Goal: Task Accomplishment & Management: Complete application form

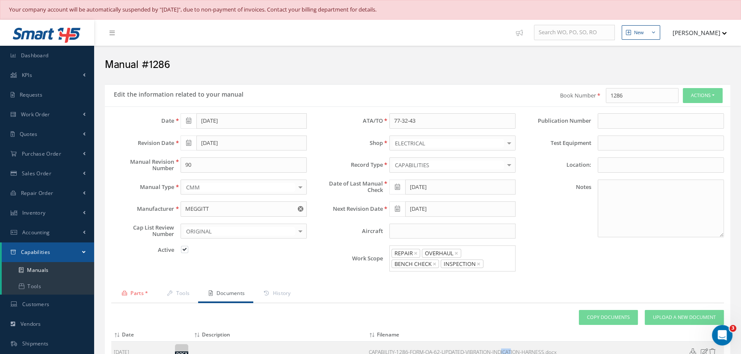
click at [34, 253] on span "Capabilities" at bounding box center [36, 252] width 30 height 7
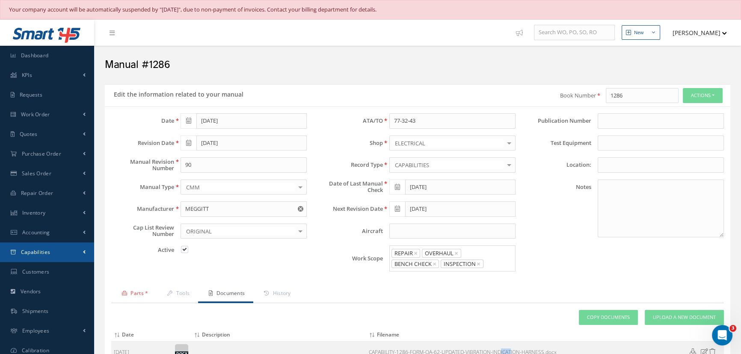
click at [34, 253] on span "Capabilities" at bounding box center [36, 252] width 30 height 7
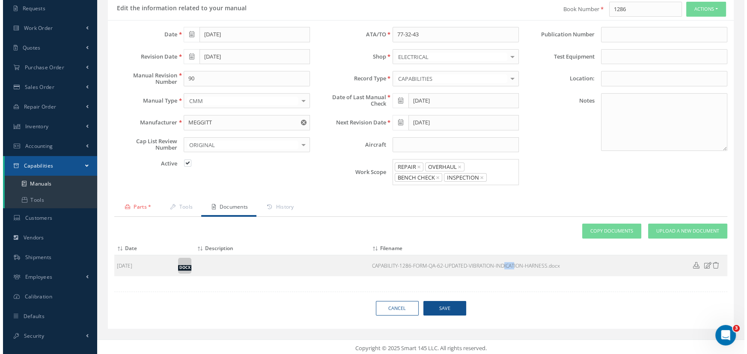
scroll to position [87, 0]
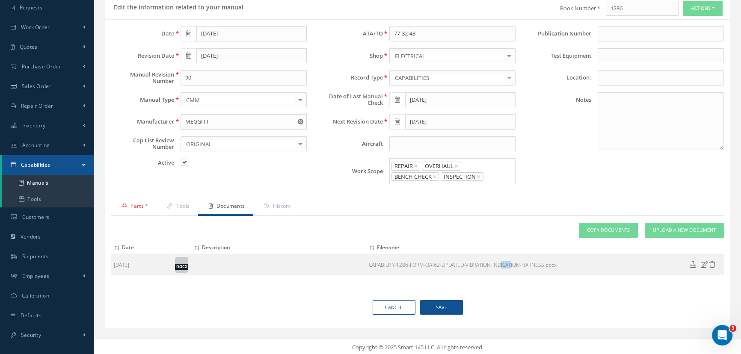
click at [435, 307] on span "Save" at bounding box center [441, 307] width 43 height 15
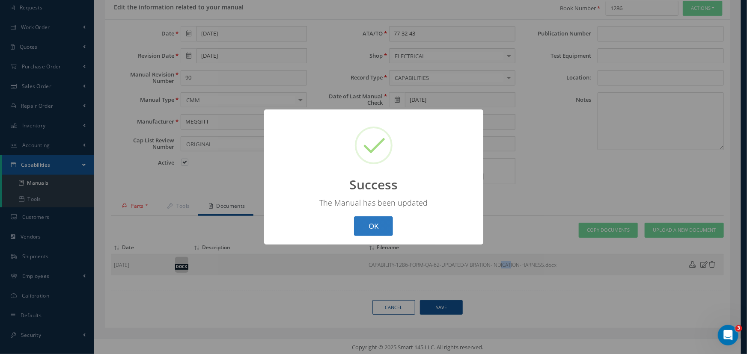
click at [366, 226] on button "OK" at bounding box center [373, 227] width 39 height 20
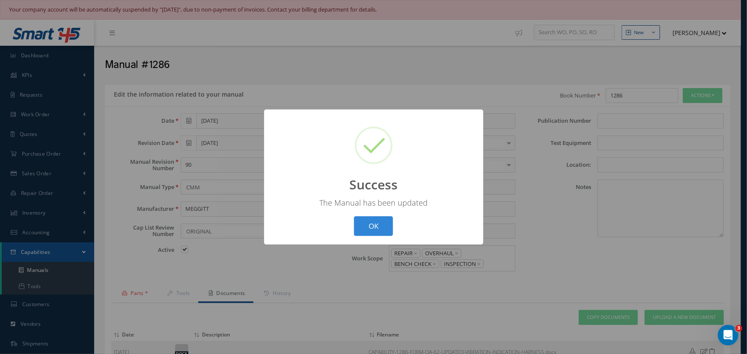
select select "25"
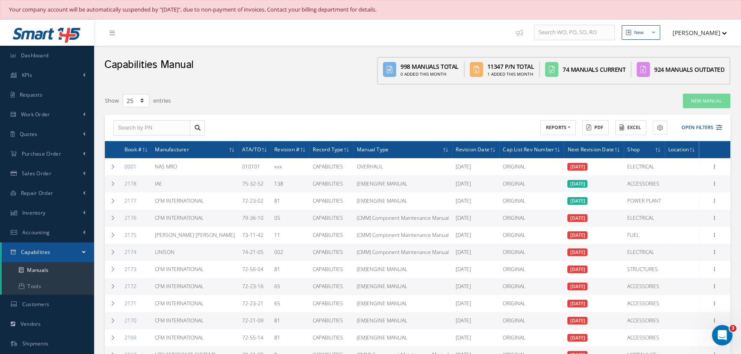
click at [40, 253] on span "Capabilities" at bounding box center [36, 252] width 30 height 7
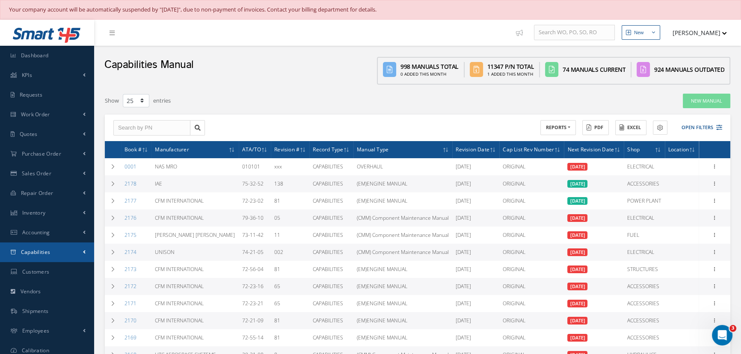
click at [40, 253] on span "Capabilities" at bounding box center [36, 252] width 30 height 7
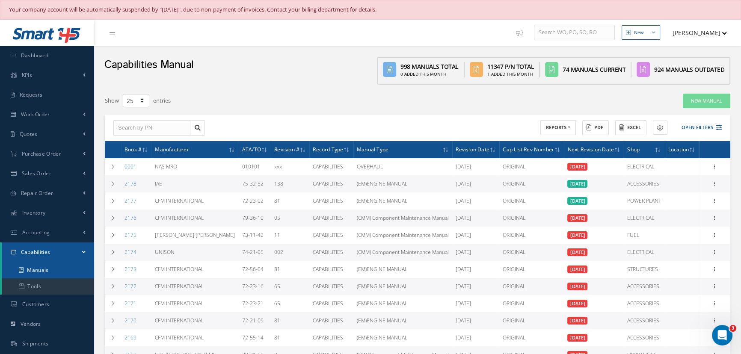
click at [42, 272] on link "Manuals" at bounding box center [48, 270] width 92 height 16
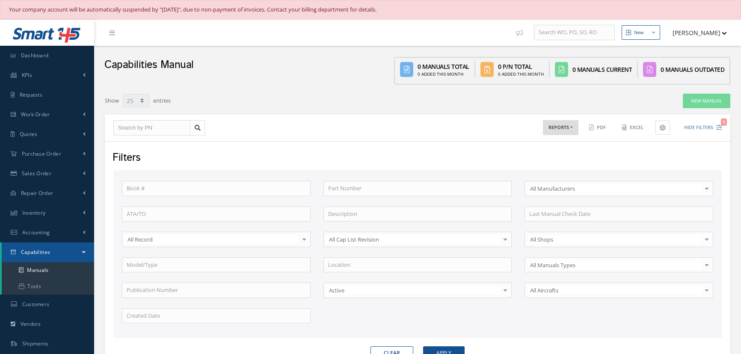
select select "25"
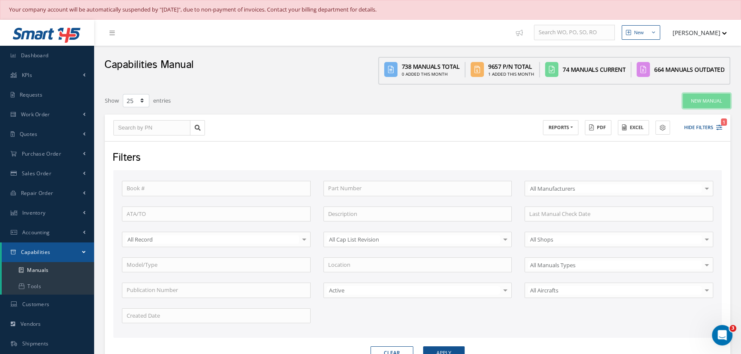
click at [706, 98] on link "New Manual" at bounding box center [707, 101] width 48 height 15
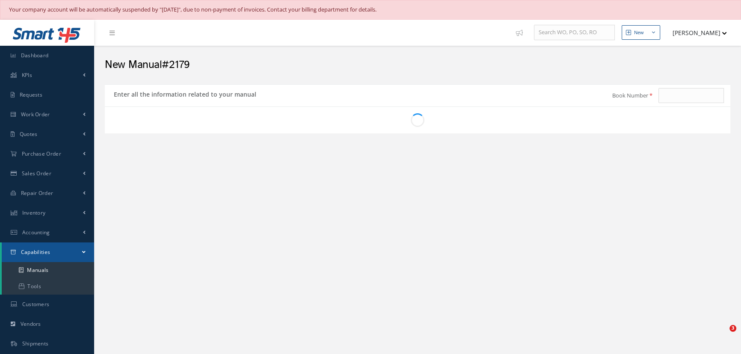
type input "2179"
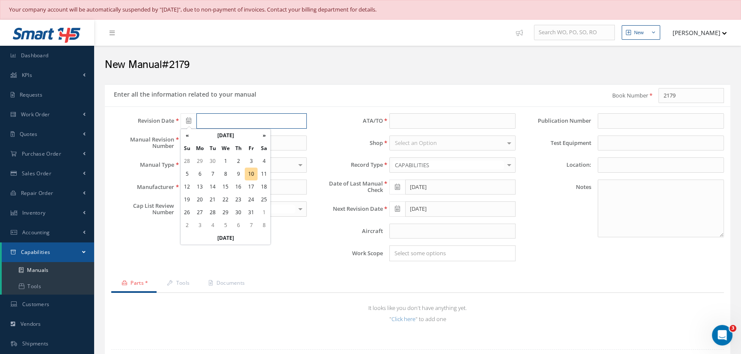
click at [253, 119] on input "text" at bounding box center [251, 120] width 110 height 15
type input "2"
click at [218, 240] on th "Today" at bounding box center [226, 238] width 90 height 13
type input "10/10/2025"
click at [198, 143] on input "text" at bounding box center [244, 143] width 126 height 15
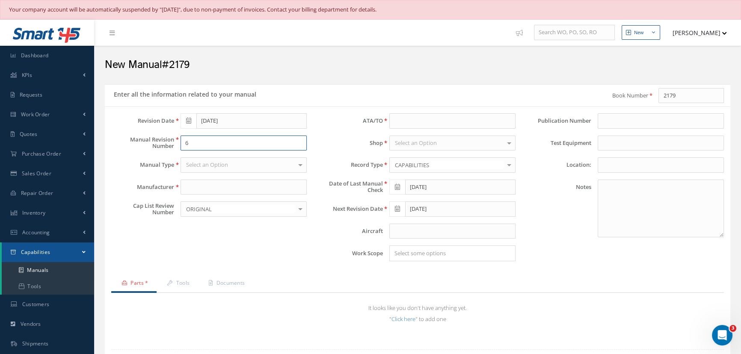
type input "6"
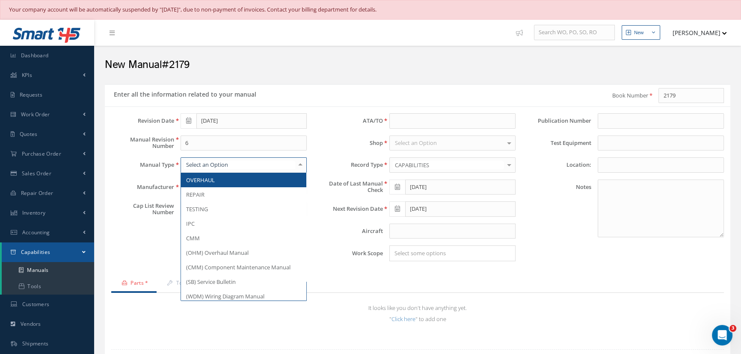
click at [229, 165] on div at bounding box center [244, 165] width 126 height 15
click at [229, 165] on input "text" at bounding box center [239, 165] width 111 height 8
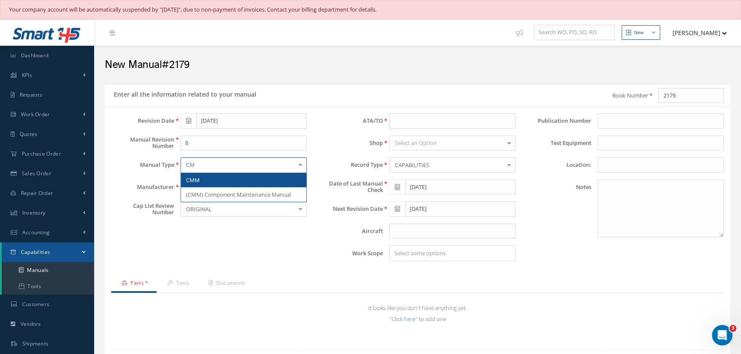
type input "CMM"
click at [215, 179] on span "CMM" at bounding box center [243, 180] width 125 height 15
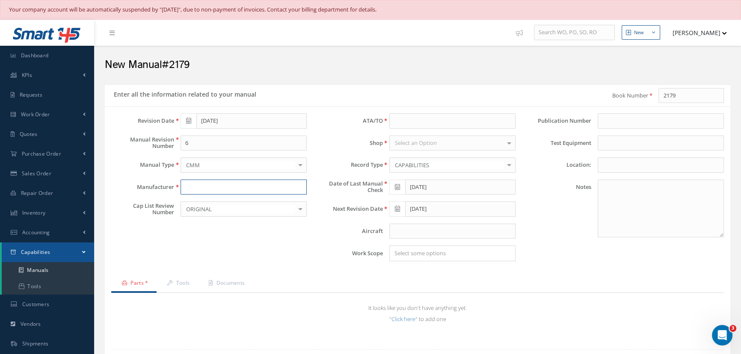
click at [214, 180] on input "text" at bounding box center [244, 187] width 126 height 15
click at [215, 184] on input "Honeywell" at bounding box center [244, 187] width 126 height 15
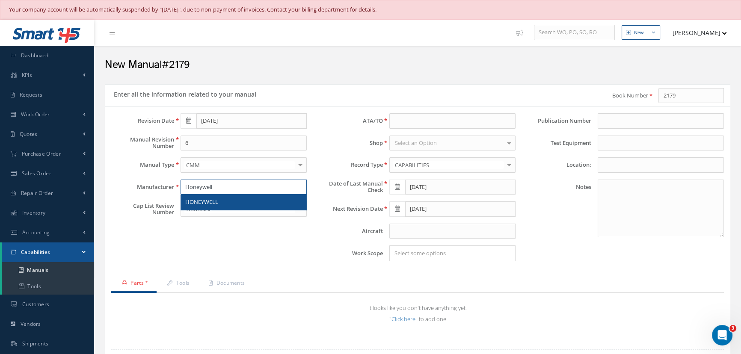
type input "Honeywell"
click at [197, 249] on div "Revision Date 10/10/2025 Manual Revision Number 6 Manual Type CMM OVERHAUL REPA…" at bounding box center [209, 190] width 208 height 155
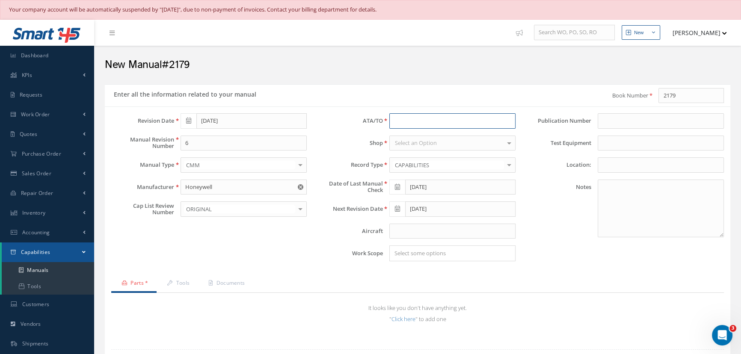
click at [404, 116] on input at bounding box center [452, 120] width 126 height 15
type input "29-21-02"
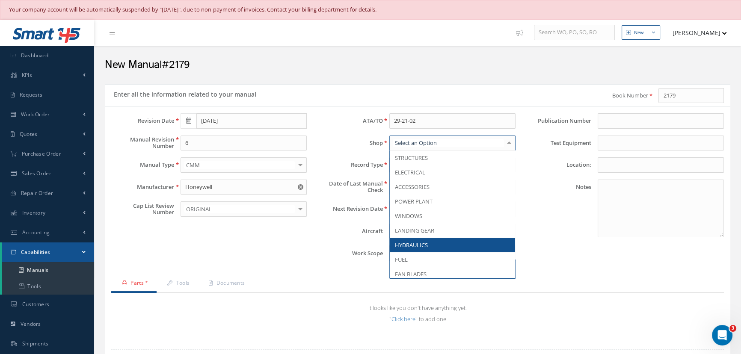
click at [421, 242] on span "HYDRAULICS" at bounding box center [411, 245] width 33 height 8
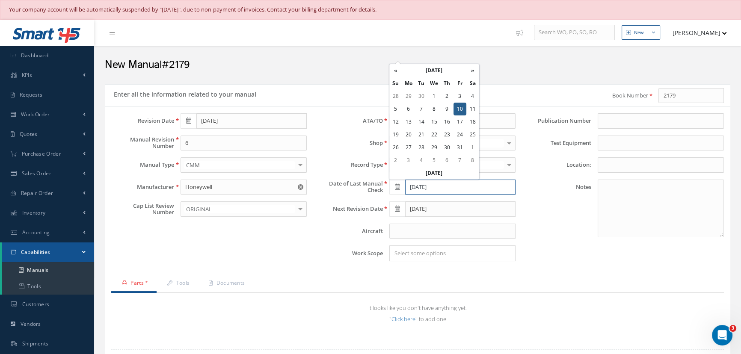
click at [420, 189] on input "10/10/2025" at bounding box center [460, 187] width 110 height 15
click at [433, 173] on th "Today" at bounding box center [434, 173] width 90 height 13
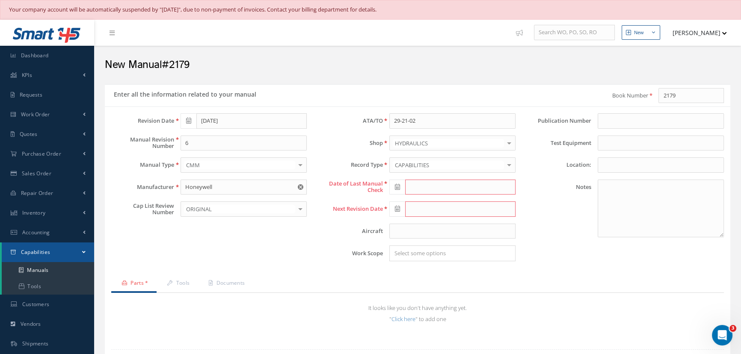
click at [396, 188] on icon at bounding box center [397, 187] width 5 height 6
click at [436, 174] on th "Today" at bounding box center [434, 173] width 90 height 13
type input "10/10/2025"
type input "11/09/2025"
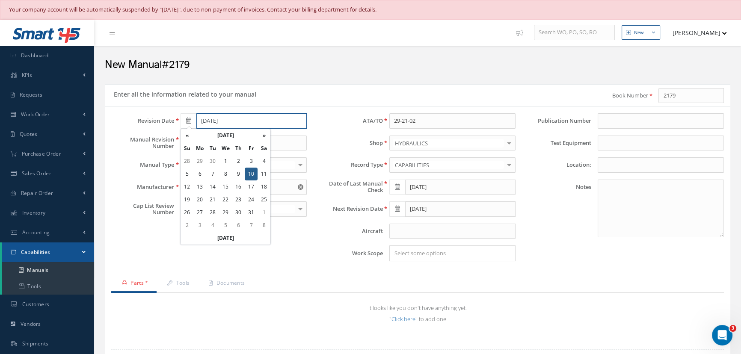
drag, startPoint x: 235, startPoint y: 119, endPoint x: 197, endPoint y: 120, distance: 37.7
click at [197, 120] on input "10/10/2025" at bounding box center [251, 120] width 110 height 15
click at [327, 91] on div "Enter all the information related to your manual" at bounding box center [261, 95] width 313 height 15
drag, startPoint x: 222, startPoint y: 146, endPoint x: 181, endPoint y: 144, distance: 41.1
click at [181, 144] on input "6" at bounding box center [244, 143] width 126 height 15
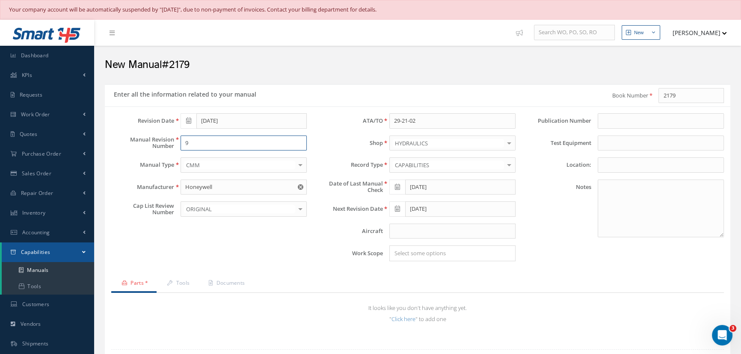
type input "9"
click at [616, 120] on input at bounding box center [661, 120] width 126 height 15
type input "2179"
click at [241, 121] on input "10/10/2025" at bounding box center [251, 120] width 110 height 15
type input "10/10/2014"
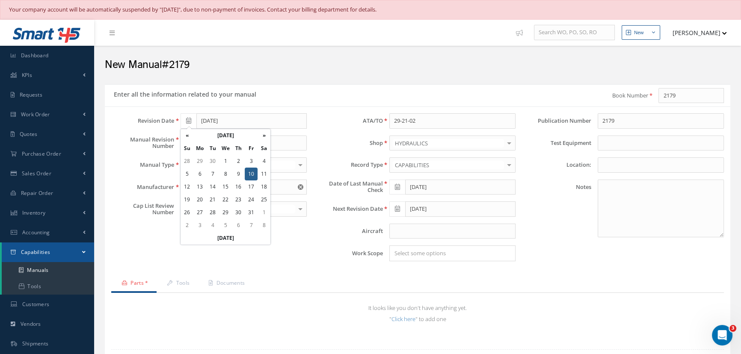
click at [323, 93] on div "Enter all the information related to your manual" at bounding box center [261, 95] width 313 height 15
click at [142, 283] on link "Parts *" at bounding box center [133, 284] width 45 height 18
click at [140, 285] on link "Parts *" at bounding box center [133, 284] width 45 height 18
click at [401, 318] on link "Click here" at bounding box center [404, 319] width 24 height 8
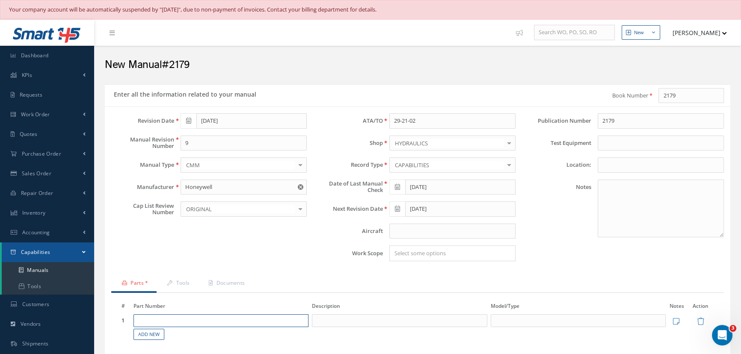
click at [261, 321] on input "text" at bounding box center [221, 321] width 175 height 13
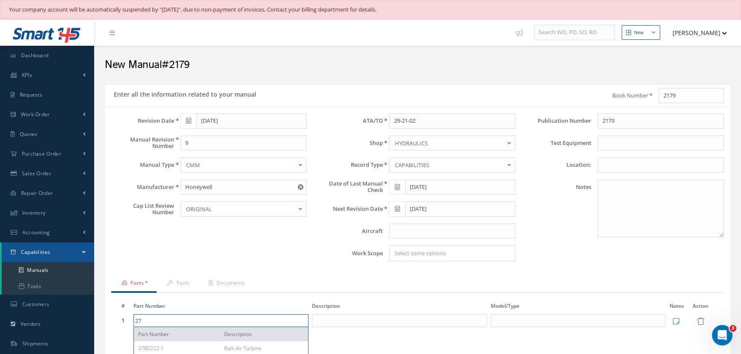
type input "2"
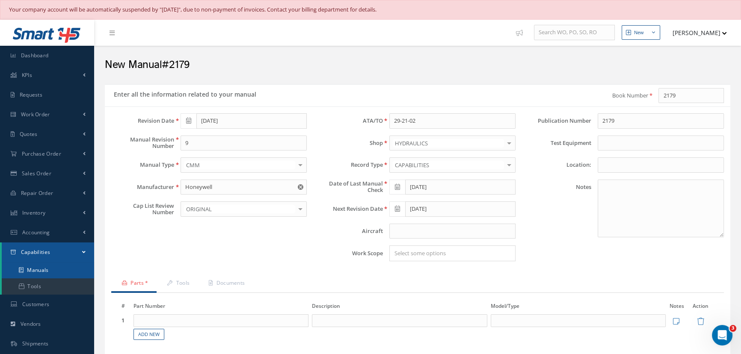
click at [37, 267] on link "Manuals" at bounding box center [48, 270] width 92 height 16
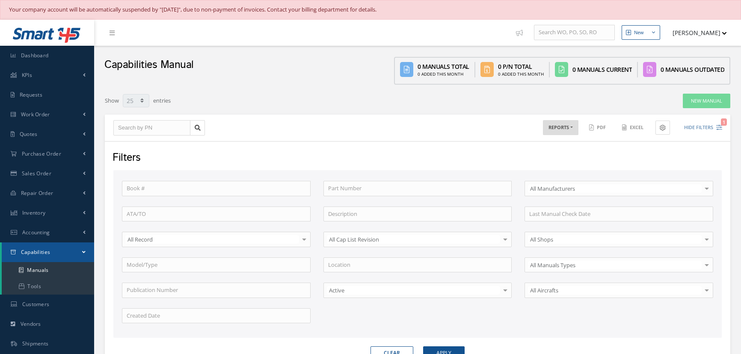
select select "25"
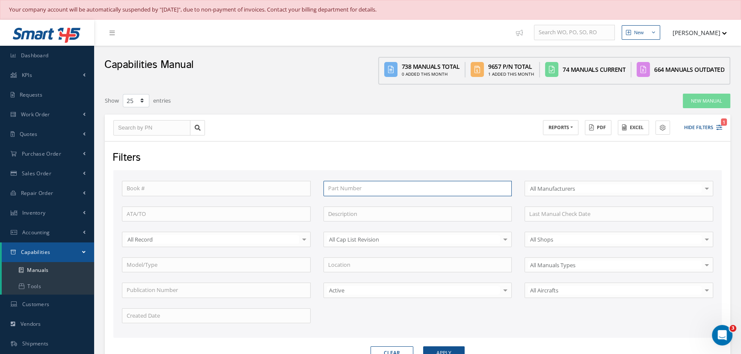
click at [359, 189] on input "text" at bounding box center [418, 188] width 189 height 15
type input "2"
type input "27"
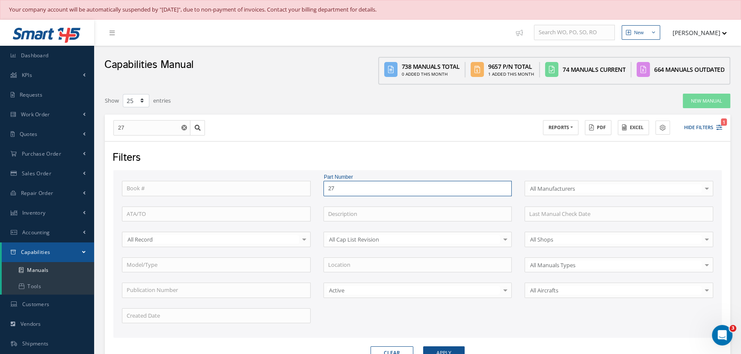
type input "278"
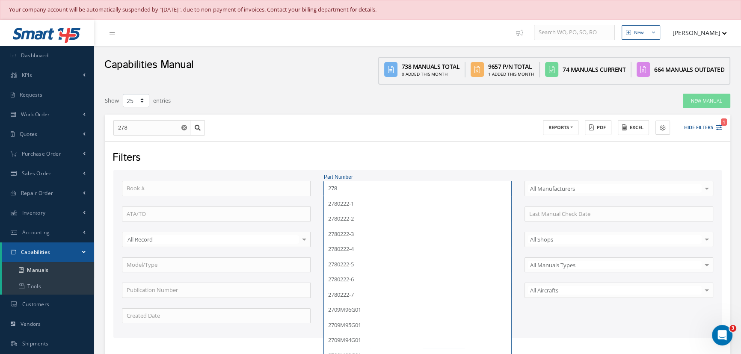
type input "2780"
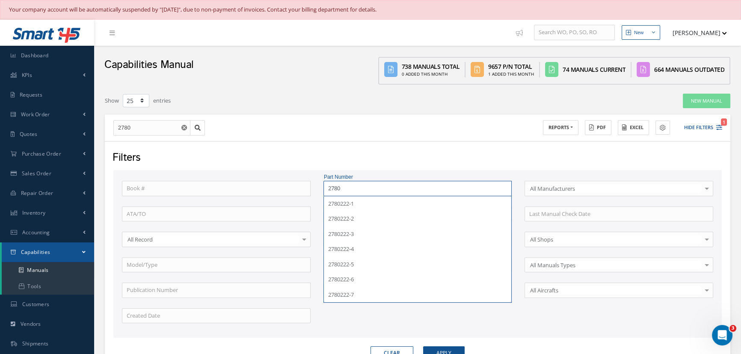
type input "27802"
type input "278022"
type input "2780222"
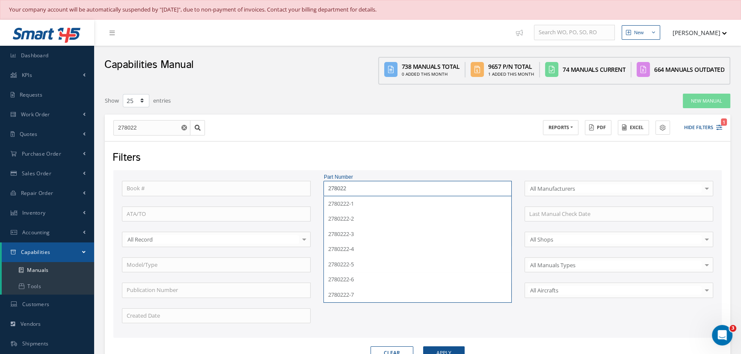
type input "2780222"
type input "2780222-"
type input "2780222-1"
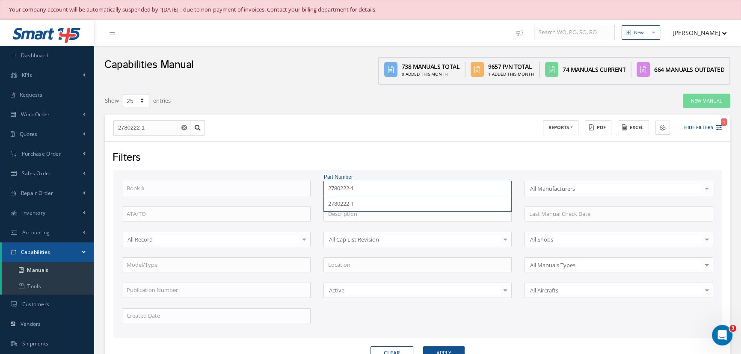
type input "2780222-1"
click at [423, 347] on button "Apply" at bounding box center [444, 354] width 42 height 14
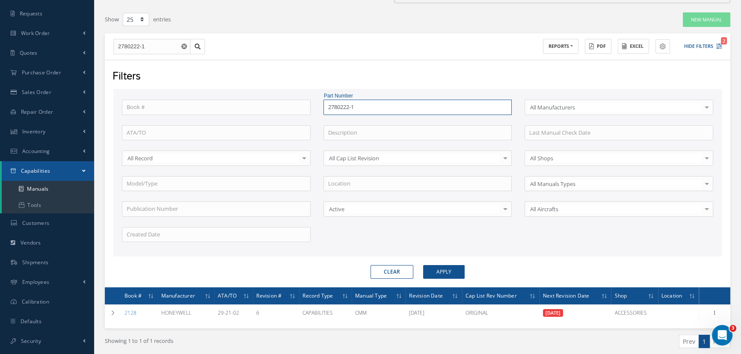
scroll to position [113, 0]
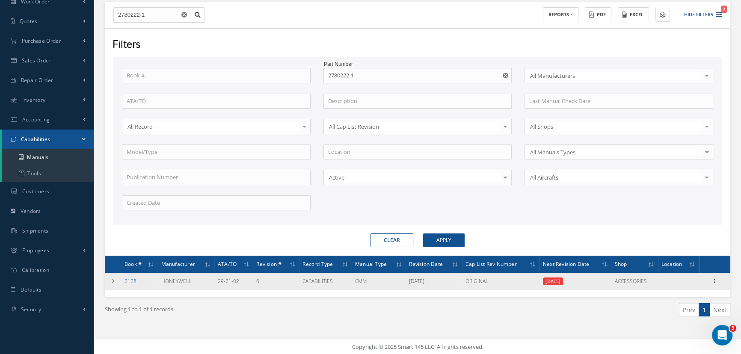
click at [132, 279] on link "2128" at bounding box center [131, 281] width 12 height 7
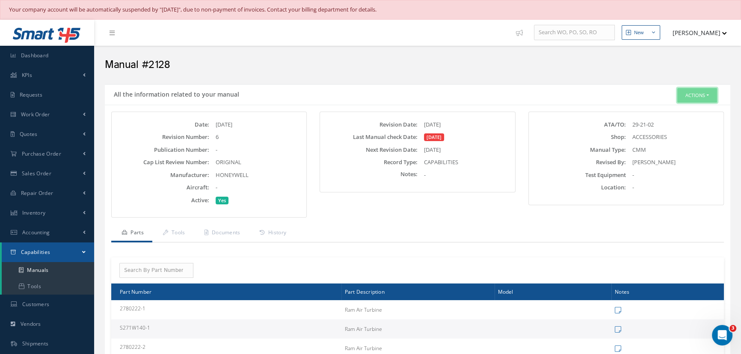
click at [693, 96] on button "Actions" at bounding box center [698, 95] width 40 height 15
click at [682, 108] on link "Edit" at bounding box center [684, 112] width 68 height 12
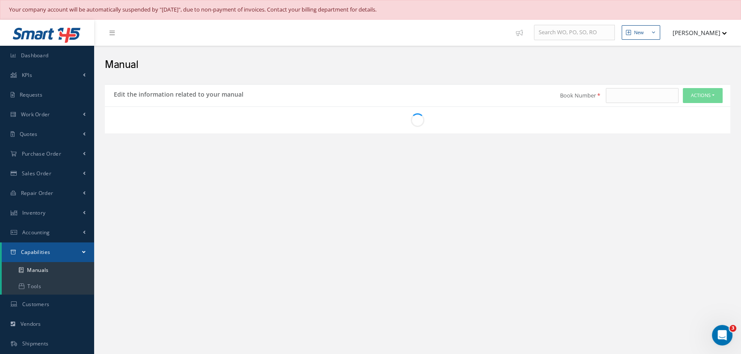
type input "2128"
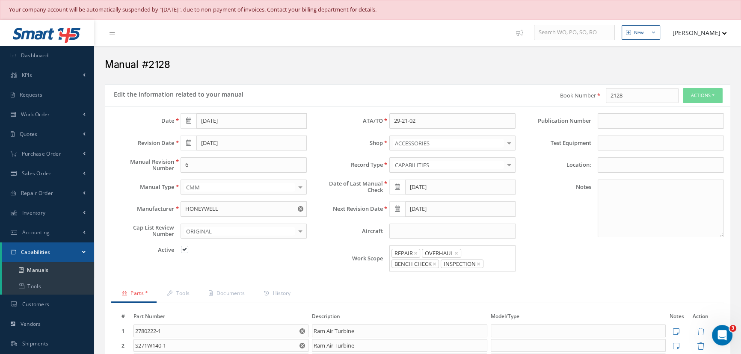
click at [415, 12] on div "Your company account will be automatically suspended by "[DATE]", due to non-pa…" at bounding box center [370, 10] width 723 height 9
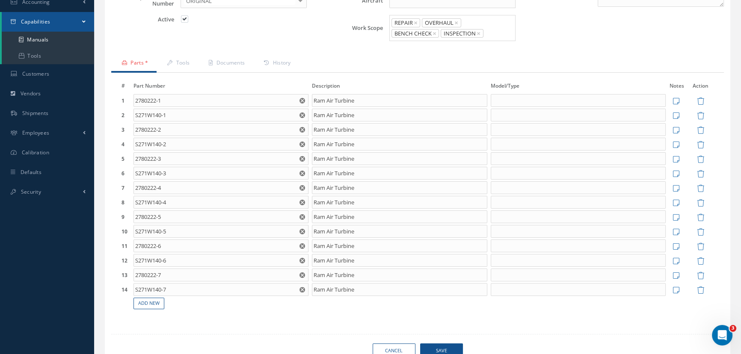
scroll to position [233, 0]
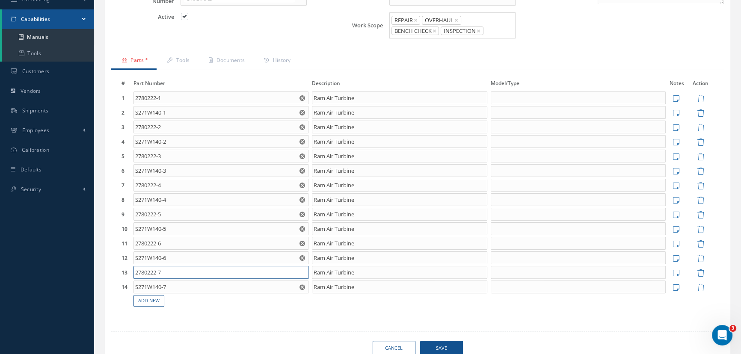
drag, startPoint x: 197, startPoint y: 272, endPoint x: 131, endPoint y: 271, distance: 66.4
click at [131, 271] on tr "13 2780222-7 Part Number Description 2780222-7 Ram Air Turbine Ram Air Turbine …" at bounding box center [418, 272] width 596 height 15
